Goal: Task Accomplishment & Management: Use online tool/utility

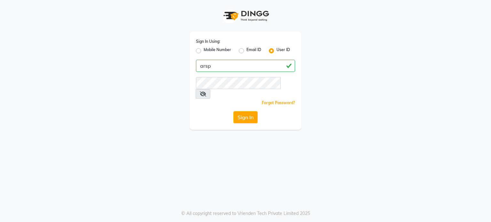
type input "arsp"
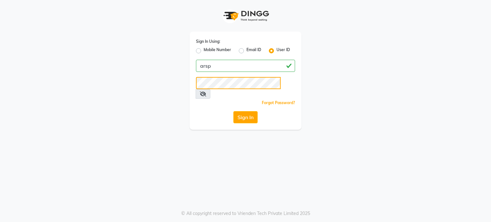
click at [233, 111] on button "Sign In" at bounding box center [245, 117] width 24 height 12
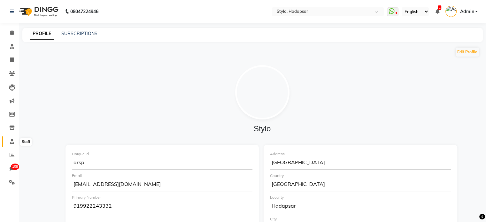
click at [8, 141] on span at bounding box center [11, 141] width 11 height 7
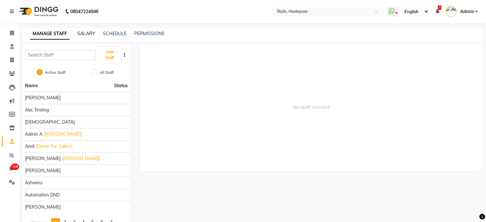
click at [83, 34] on link "SALARY" at bounding box center [86, 34] width 18 height 6
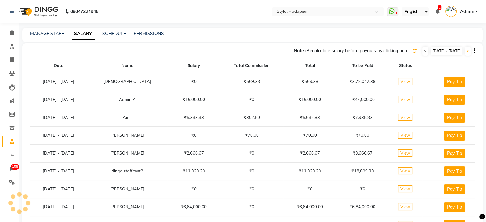
click at [422, 50] on span at bounding box center [425, 51] width 6 height 9
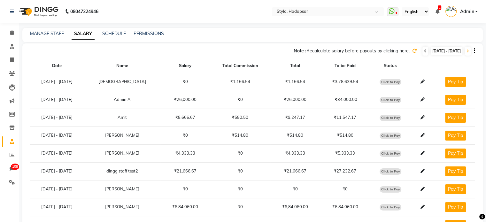
click at [422, 53] on span at bounding box center [425, 51] width 6 height 9
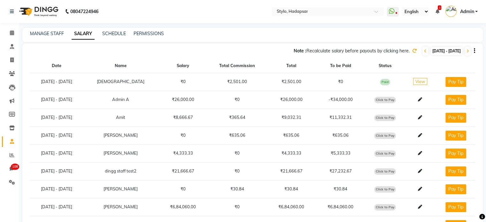
click at [472, 50] on button "button" at bounding box center [473, 51] width 4 height 7
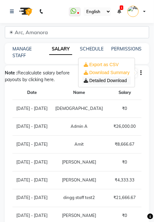
click at [101, 82] on link "Detailed Download" at bounding box center [105, 80] width 43 height 5
click at [107, 78] on link "Detailed Download" at bounding box center [105, 80] width 43 height 5
